Goal: Check status

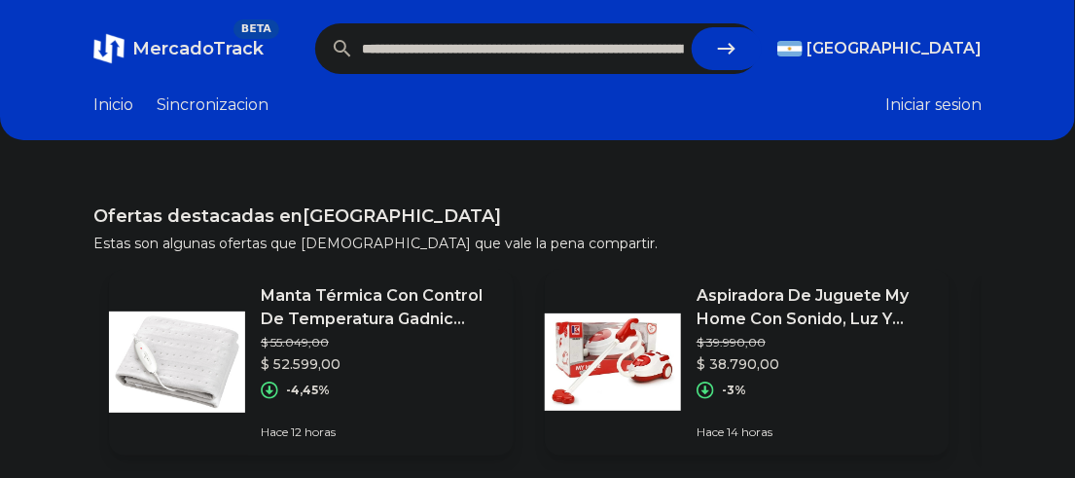
click at [718, 47] on icon "submit" at bounding box center [726, 48] width 23 height 23
type input "**********"
